Goal: Task Accomplishment & Management: Manage account settings

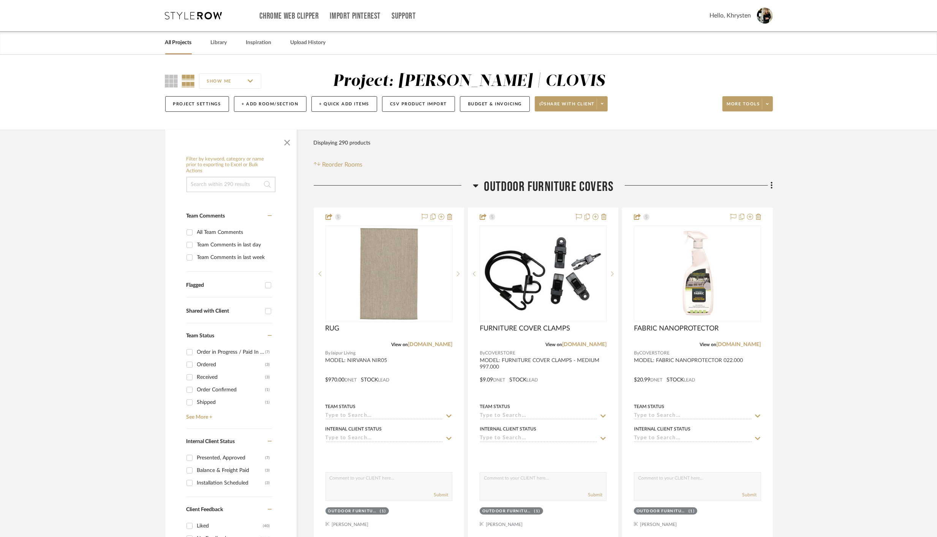
click at [477, 185] on icon at bounding box center [475, 185] width 5 height 3
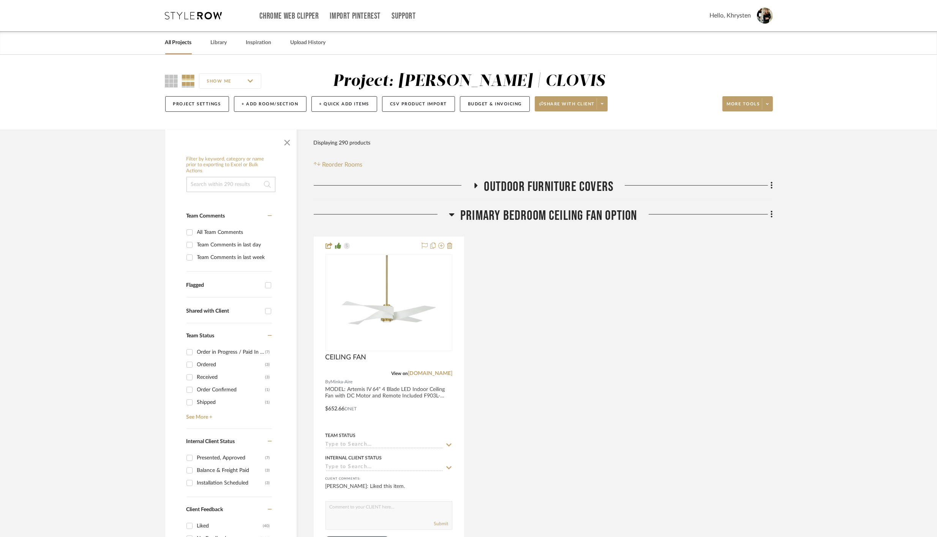
click at [453, 215] on icon at bounding box center [451, 214] width 5 height 3
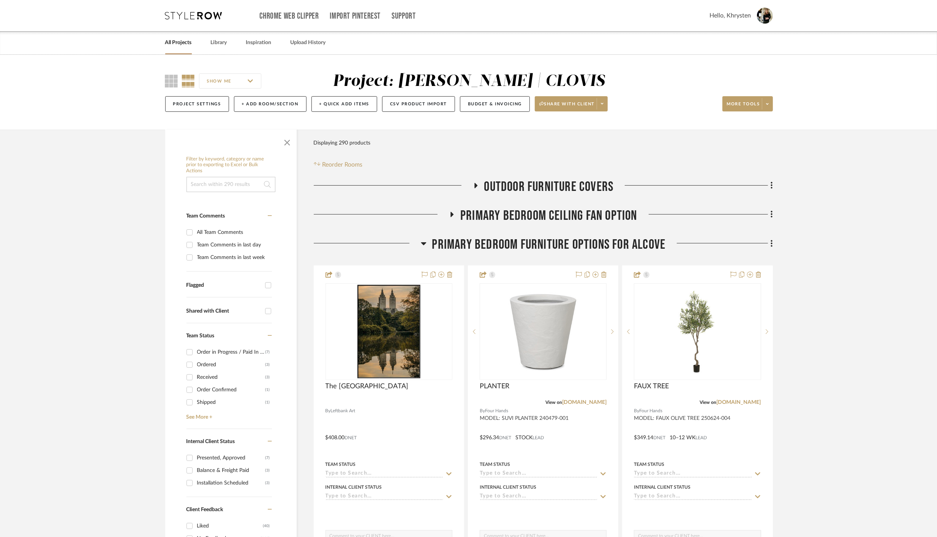
click at [424, 243] on icon at bounding box center [423, 243] width 5 height 3
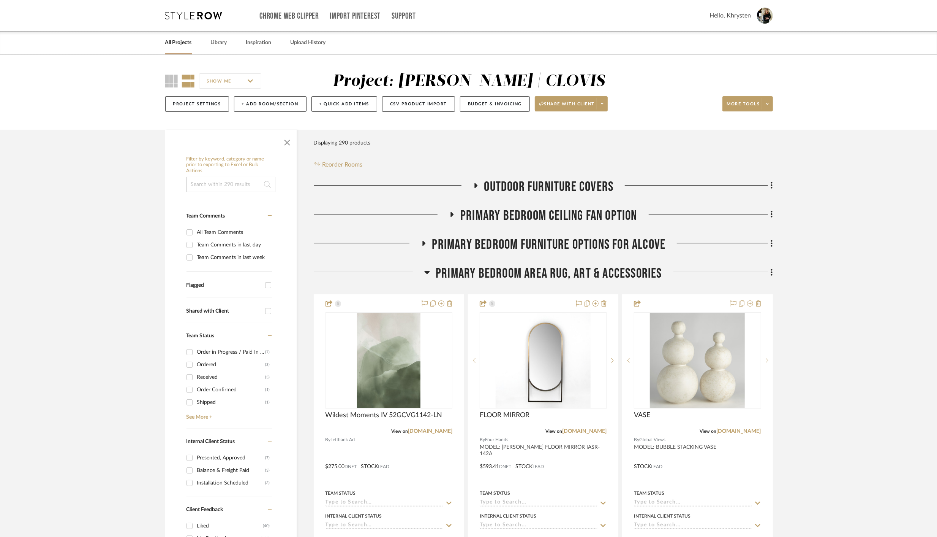
click at [429, 271] on icon at bounding box center [427, 272] width 5 height 3
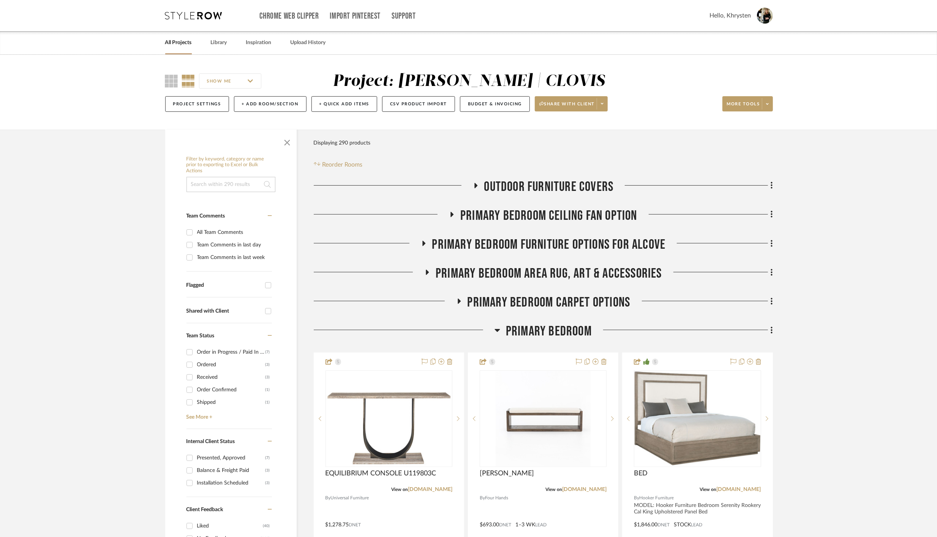
click at [429, 272] on icon at bounding box center [427, 272] width 9 height 6
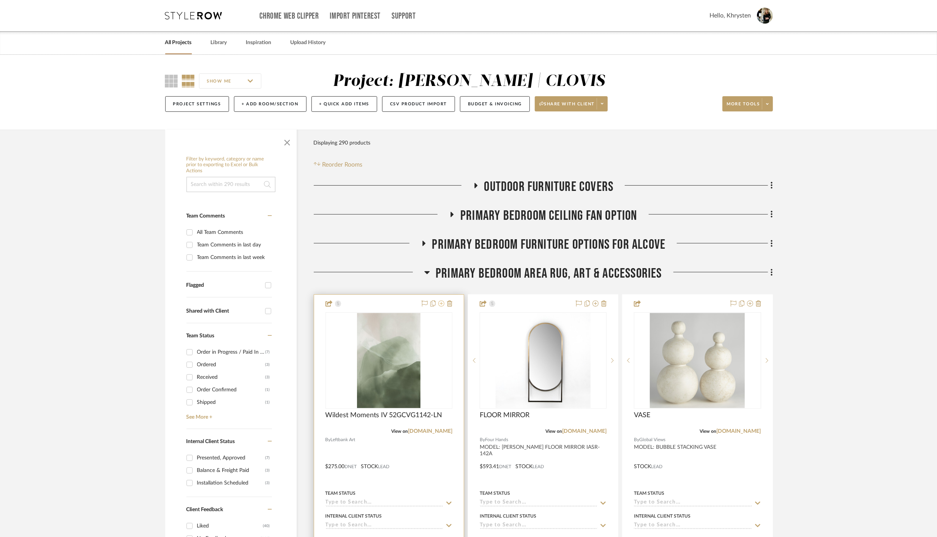
click at [442, 303] on icon at bounding box center [441, 303] width 6 height 6
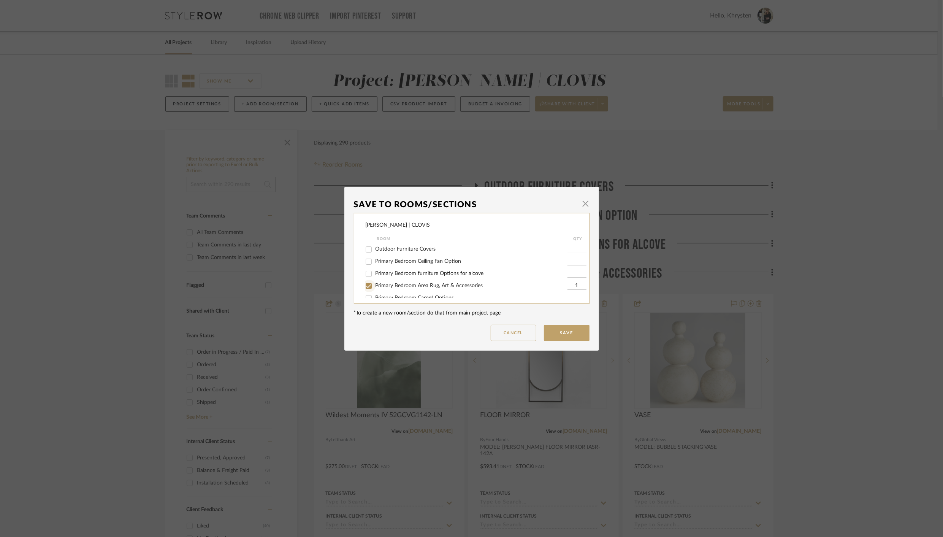
click at [367, 287] on input "Primary Bedroom Area Rug, Art & Accessories" at bounding box center [368, 286] width 12 height 12
checkbox input "false"
click at [561, 334] on button "Save" at bounding box center [567, 332] width 46 height 16
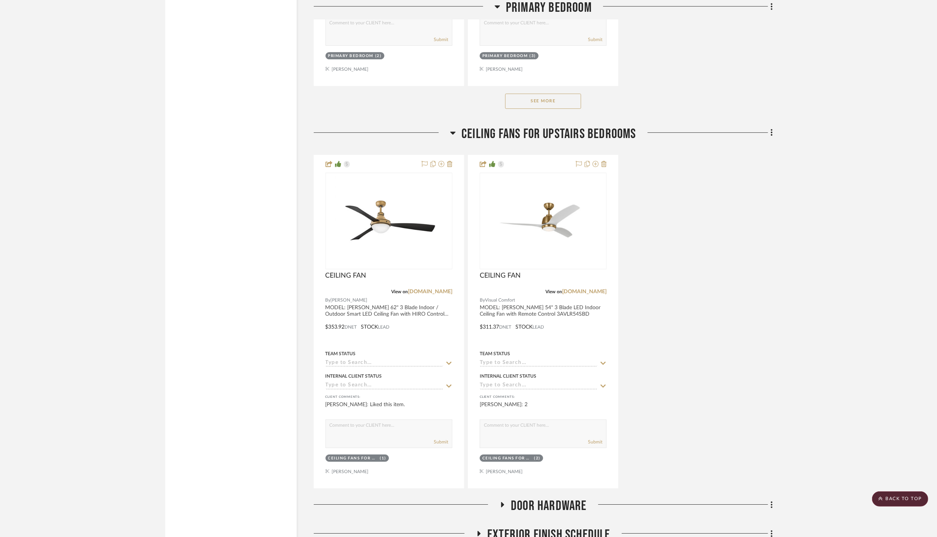
scroll to position [2541, 0]
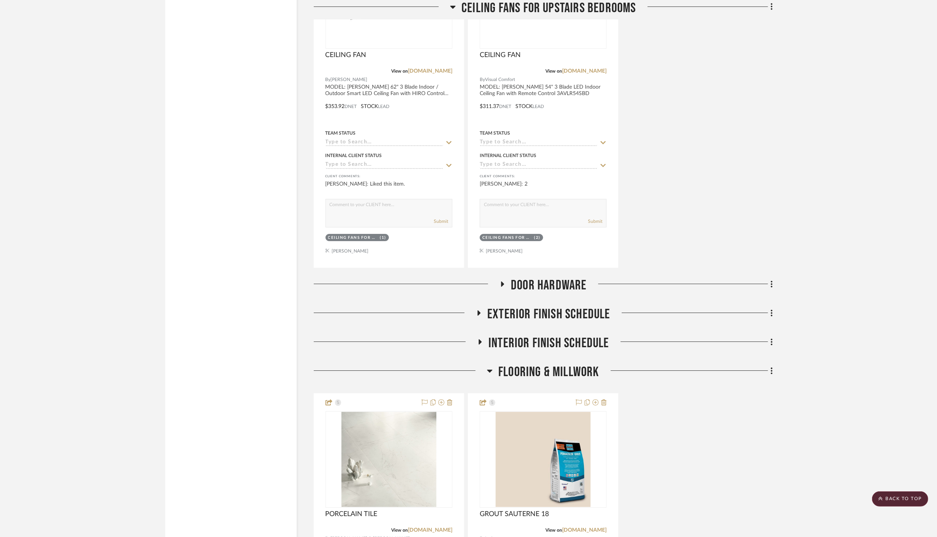
click at [501, 281] on icon at bounding box center [502, 284] width 9 height 6
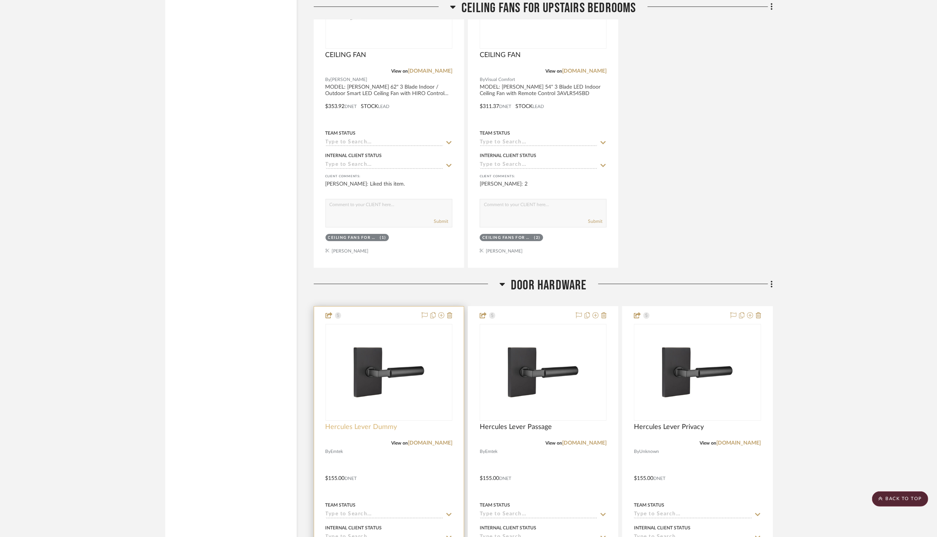
click at [368, 423] on span "Hercules Lever Dummy" at bounding box center [362, 427] width 72 height 8
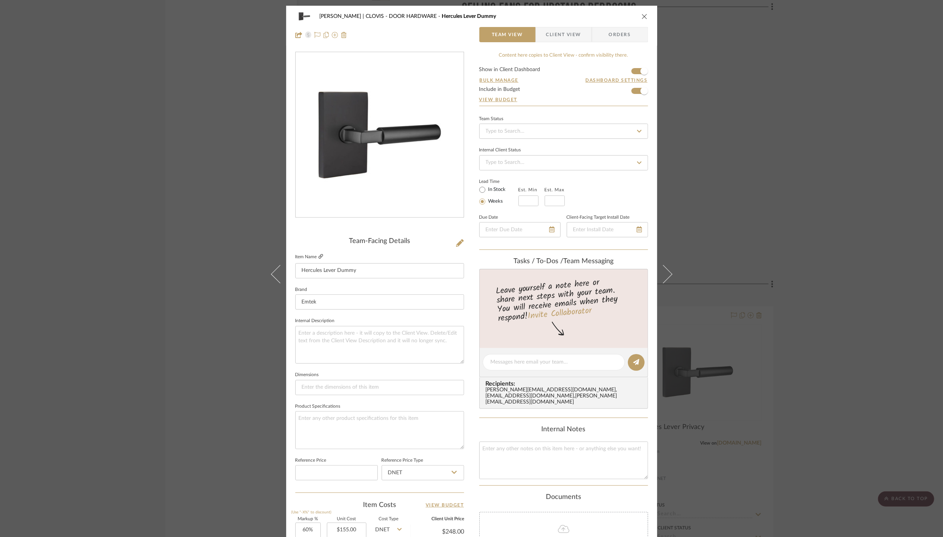
click at [318, 255] on icon at bounding box center [320, 256] width 5 height 5
click at [641, 18] on icon "close" at bounding box center [644, 16] width 6 height 6
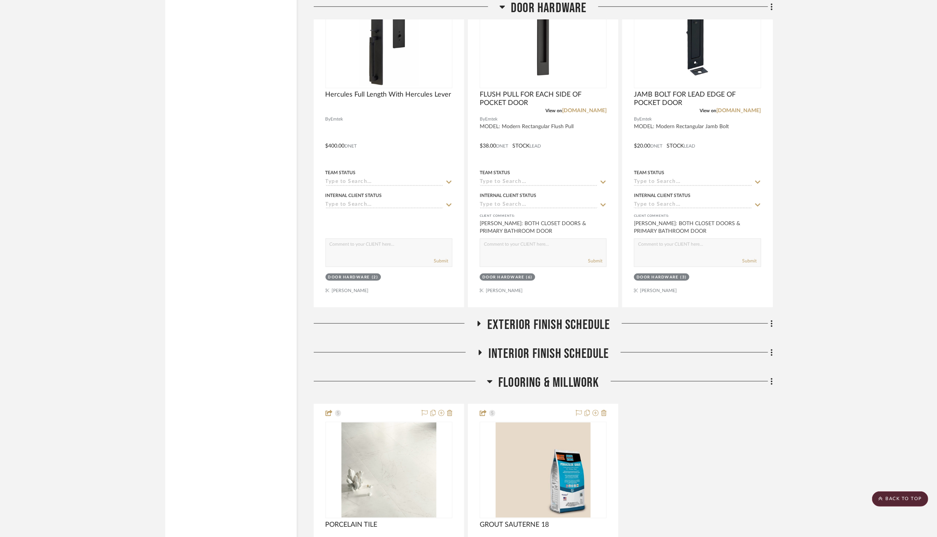
scroll to position [3016, 0]
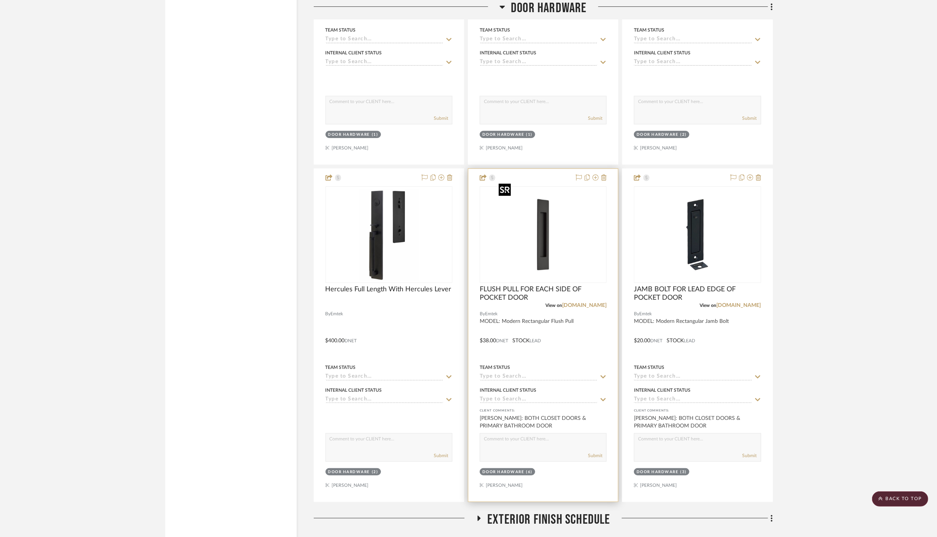
click at [543, 260] on img "0" at bounding box center [543, 234] width 95 height 95
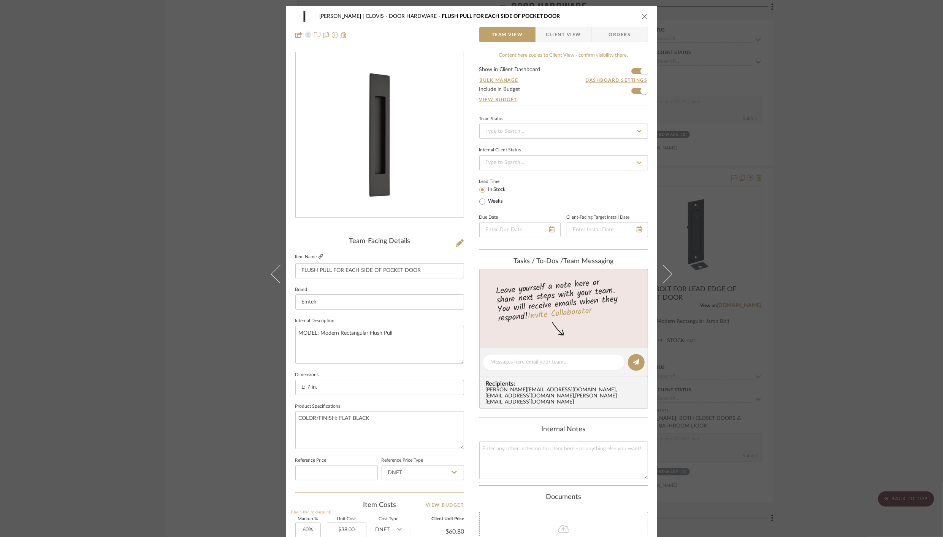
click at [319, 256] on icon at bounding box center [320, 256] width 5 height 5
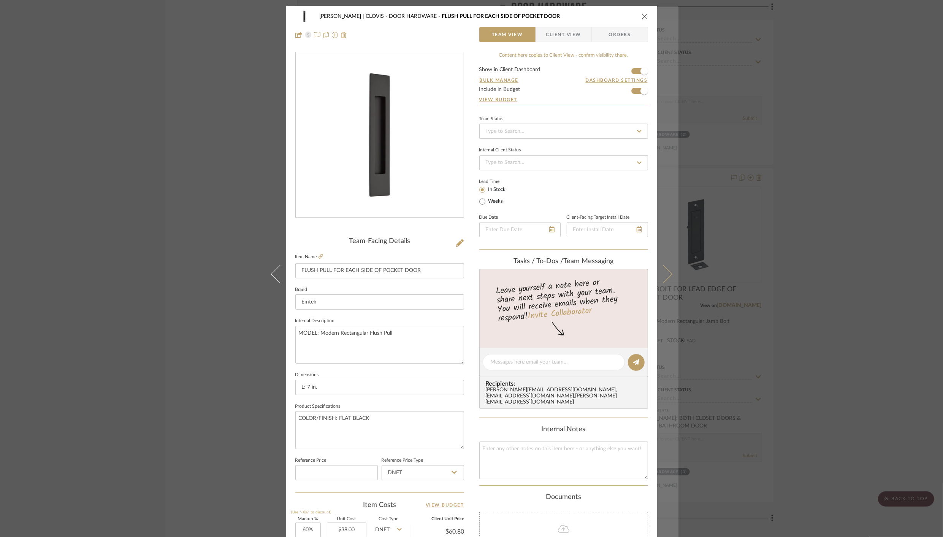
click at [662, 267] on icon at bounding box center [663, 274] width 18 height 18
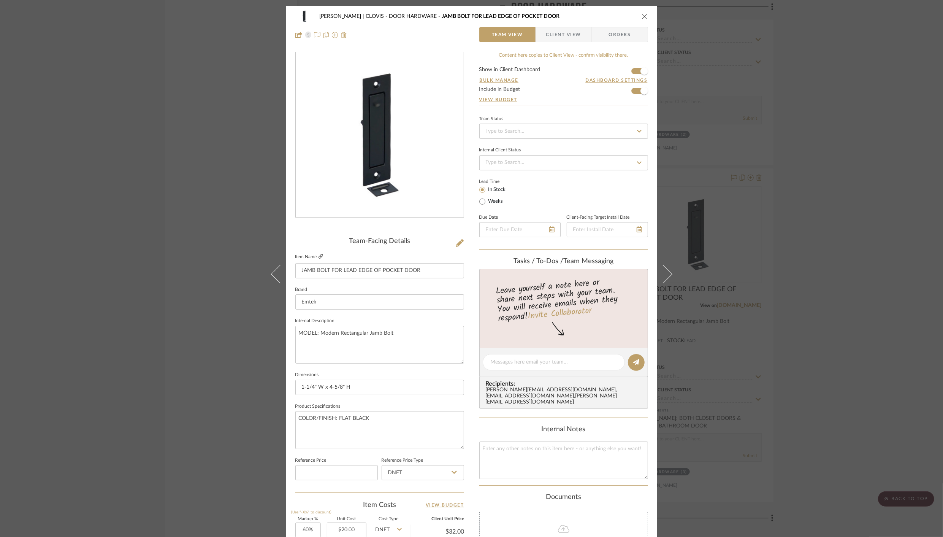
click at [318, 256] on icon at bounding box center [320, 256] width 5 height 5
click at [643, 18] on icon "close" at bounding box center [644, 16] width 6 height 6
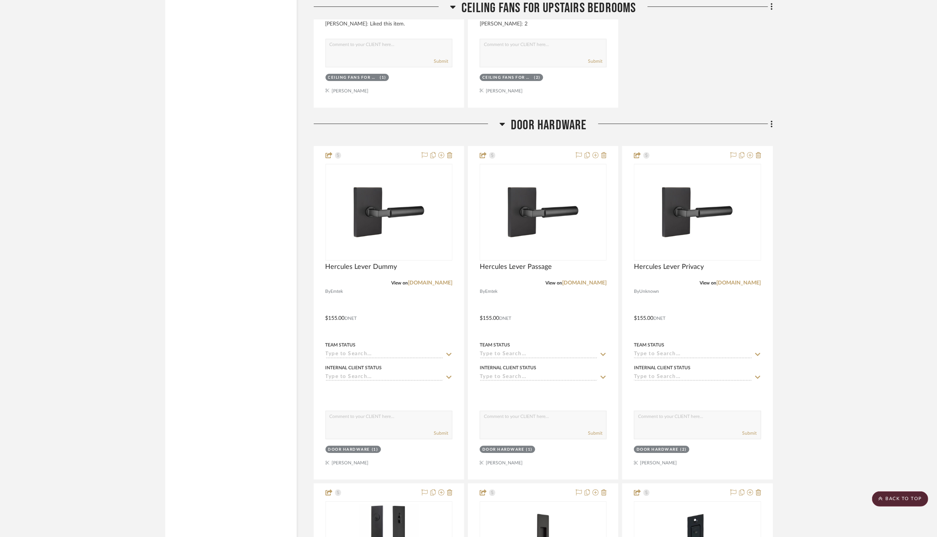
scroll to position [2703, 0]
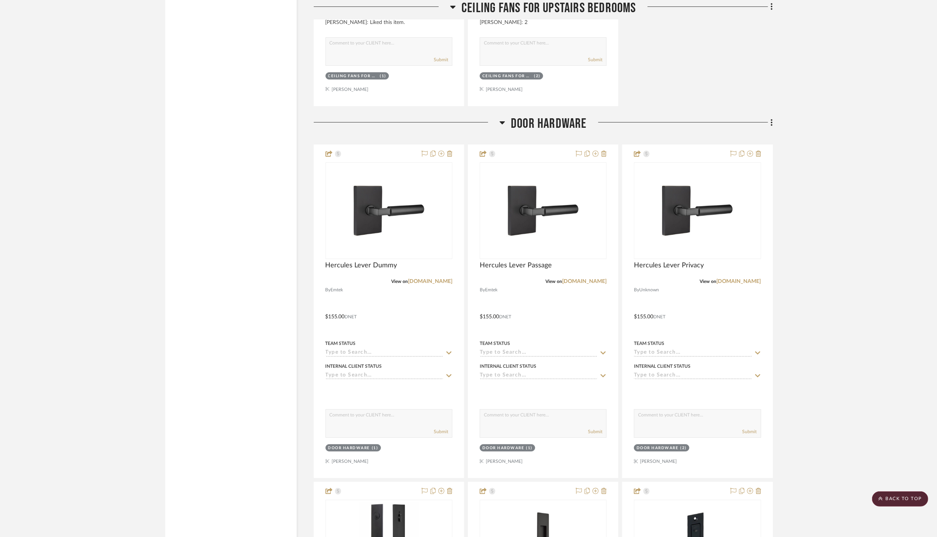
click at [503, 118] on icon at bounding box center [503, 122] width 6 height 9
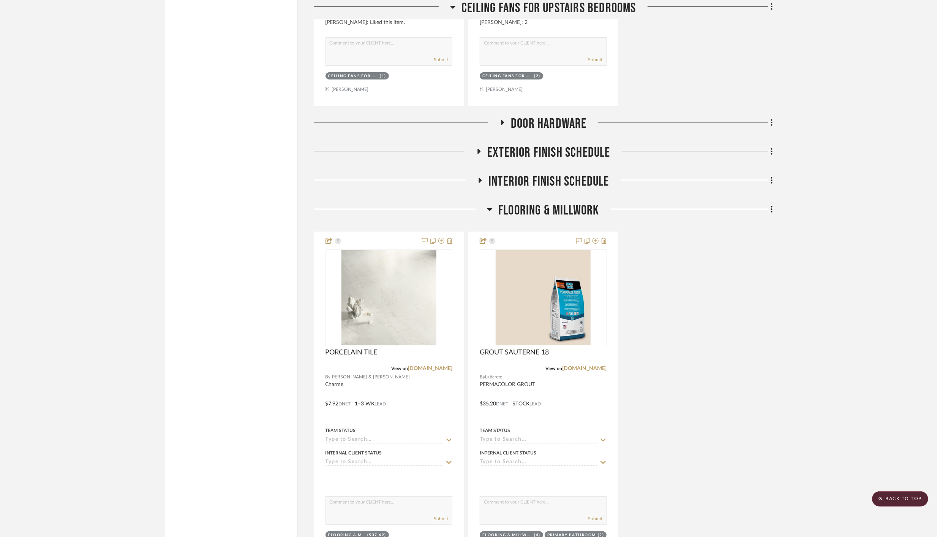
click at [490, 204] on icon at bounding box center [490, 208] width 6 height 9
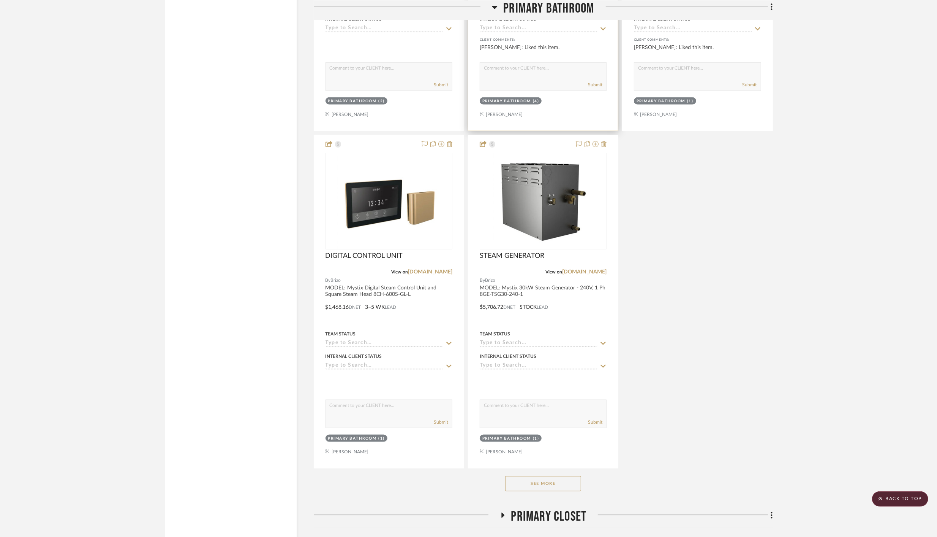
scroll to position [3569, 0]
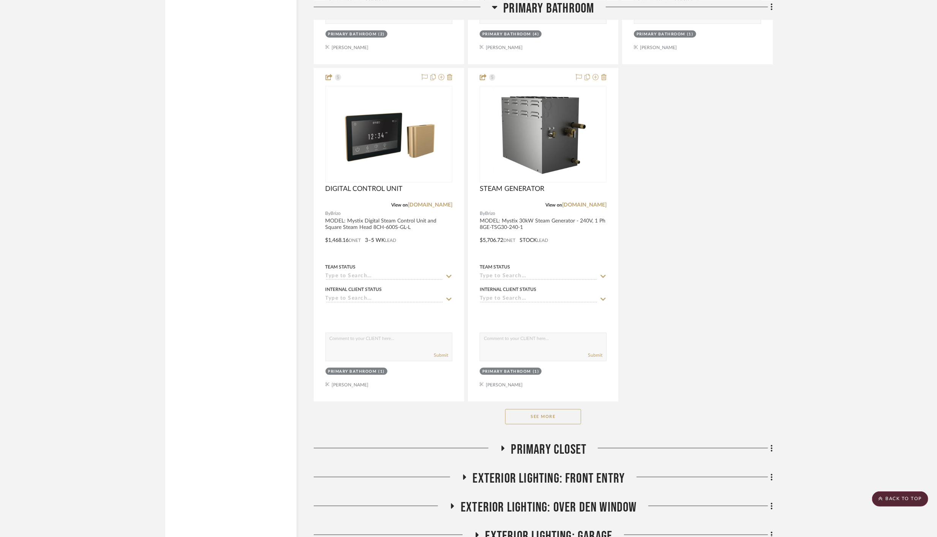
click at [535, 409] on button "See More" at bounding box center [543, 416] width 76 height 15
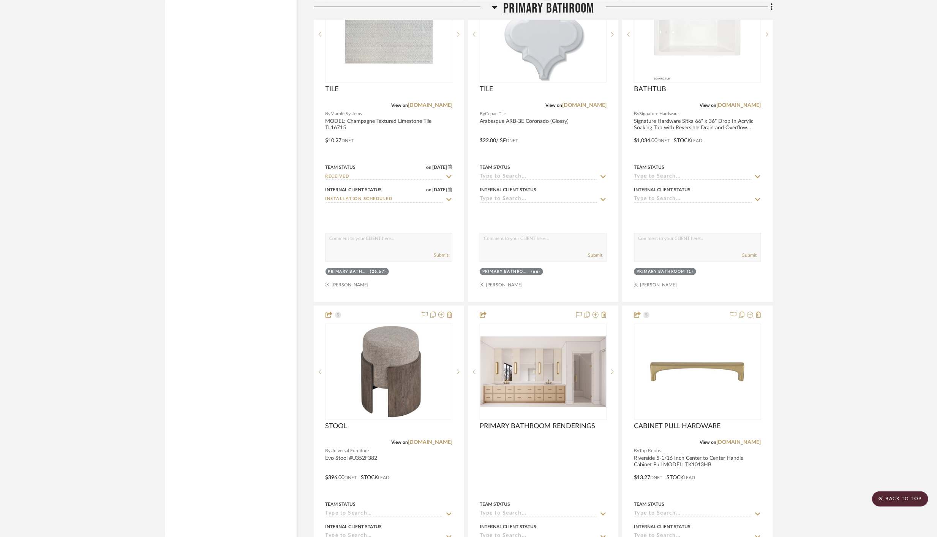
scroll to position [4019, 0]
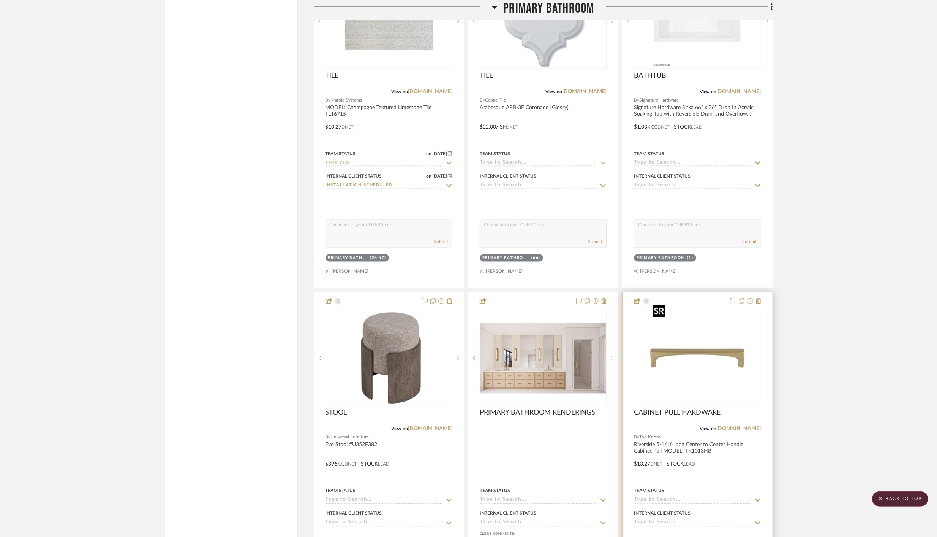
click at [677, 336] on img "0" at bounding box center [697, 357] width 95 height 95
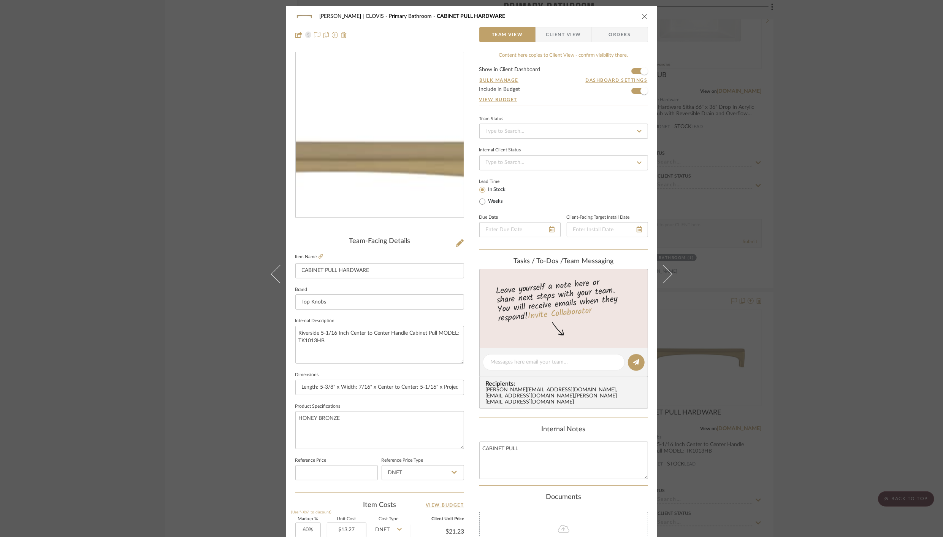
click at [390, 116] on img "0" at bounding box center [379, 134] width 165 height 165
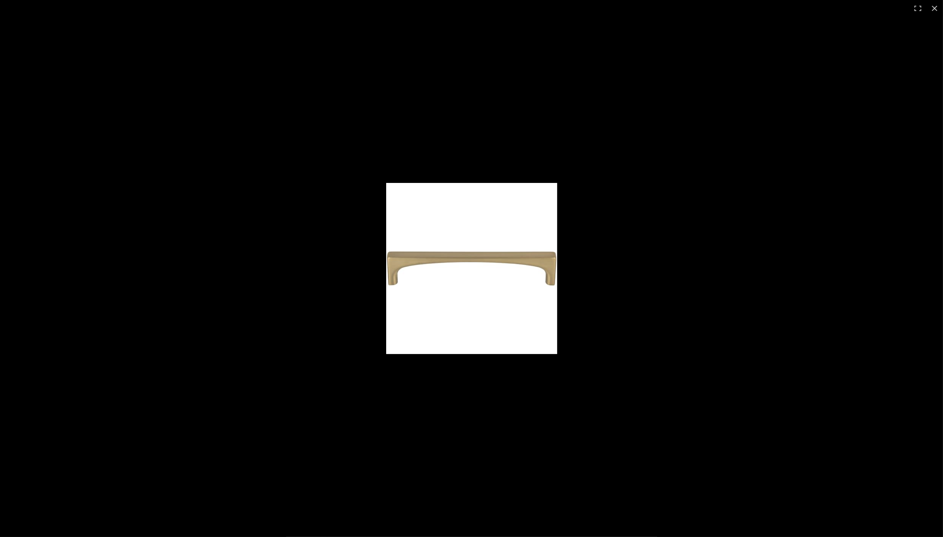
click at [500, 268] on img at bounding box center [471, 268] width 171 height 171
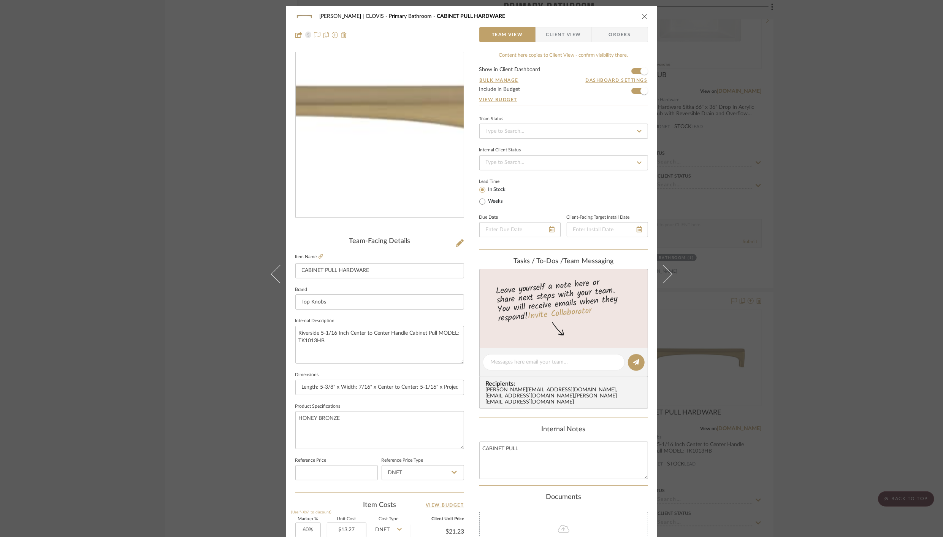
click at [409, 135] on img "0" at bounding box center [379, 134] width 165 height 165
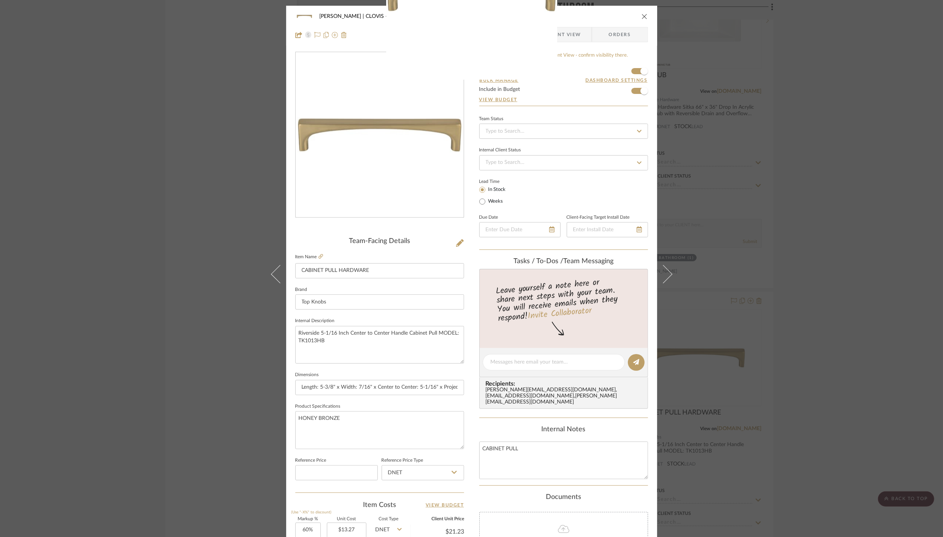
click at [643, 17] on div at bounding box center [546, 0] width 320 height 182
click at [643, 16] on icon "close" at bounding box center [644, 16] width 6 height 6
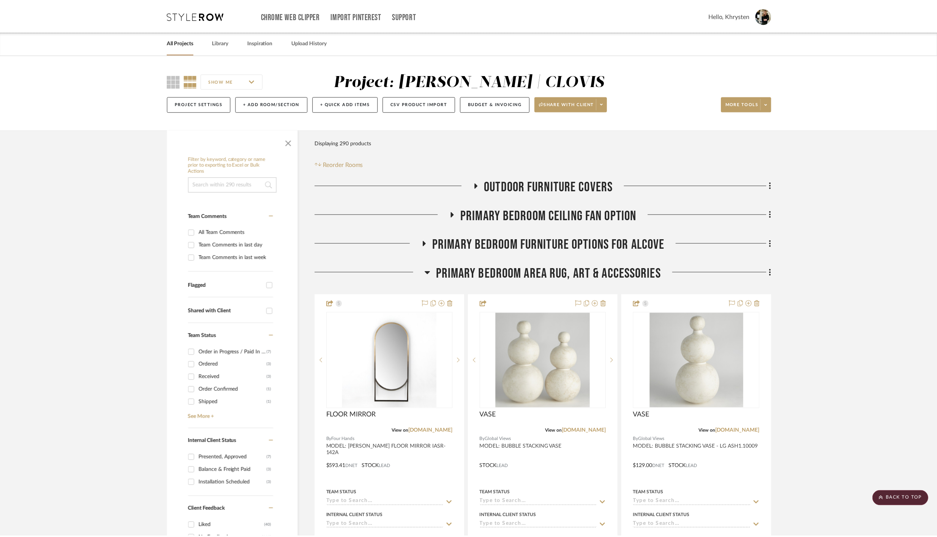
scroll to position [4019, 0]
